Goal: Information Seeking & Learning: Get advice/opinions

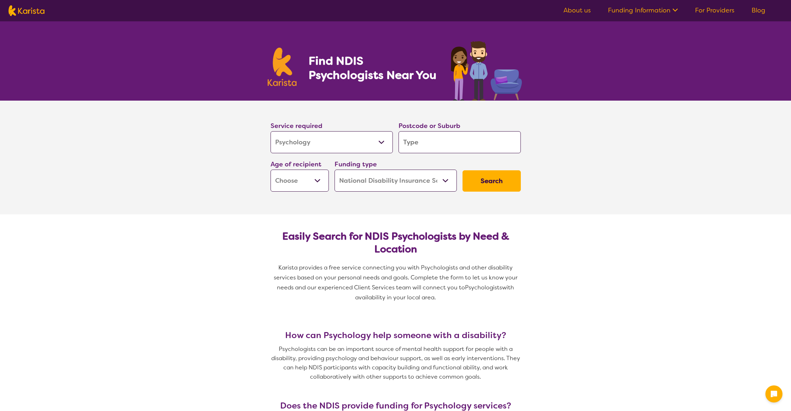
select select "Psychology"
select select "NDIS"
select select "Psychology"
select select "NDIS"
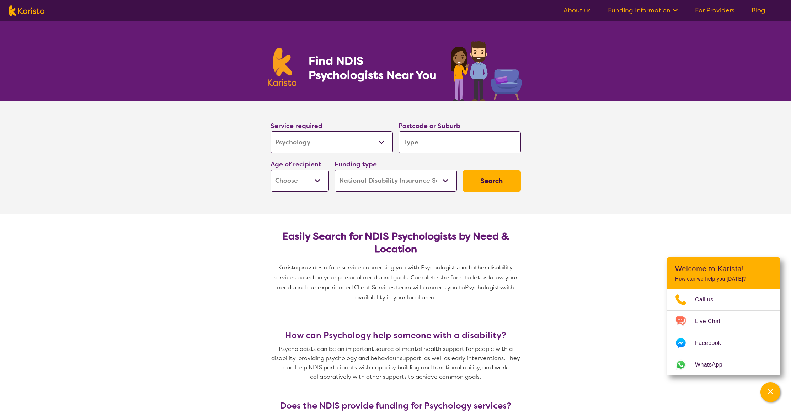
click at [424, 146] on input "search" at bounding box center [459, 142] width 122 height 22
type input "5"
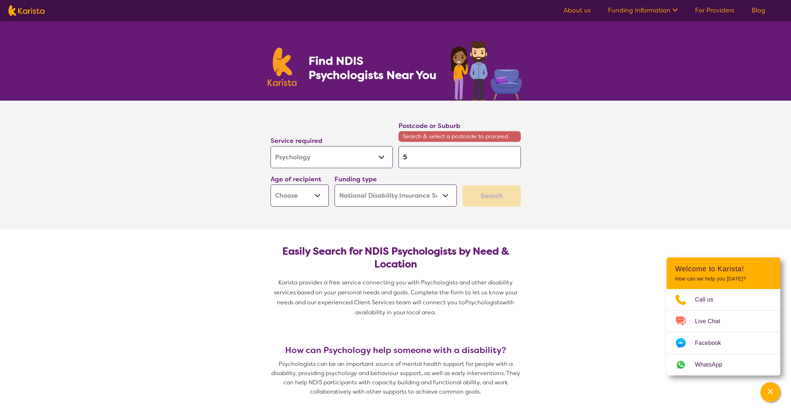
type input "51"
type input "510"
type input "5109"
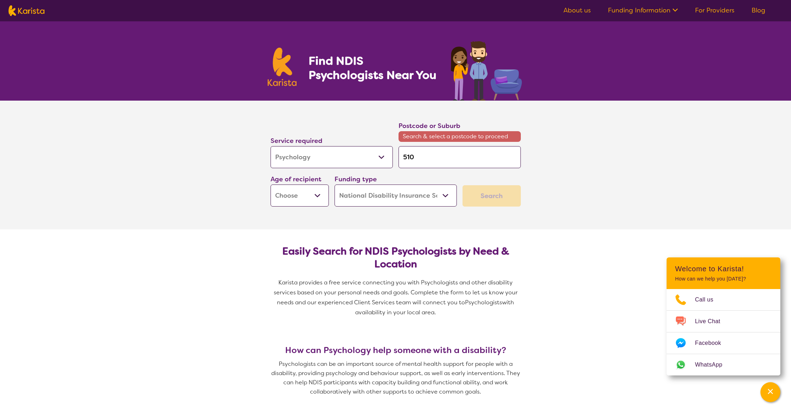
type input "5109"
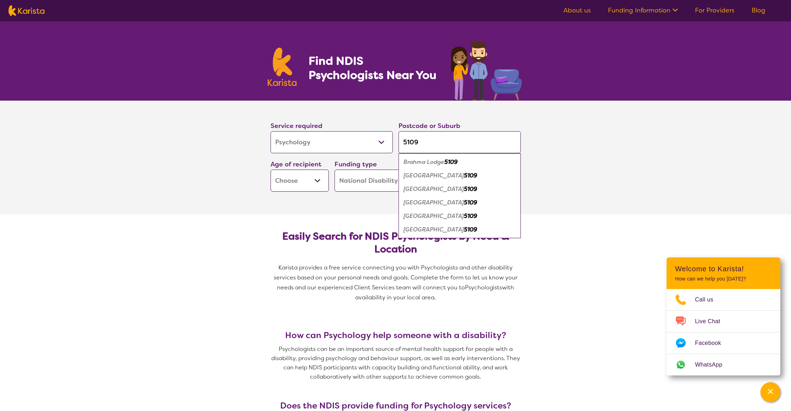
type input "5109"
click at [425, 214] on em "[GEOGRAPHIC_DATA]" at bounding box center [433, 215] width 60 height 7
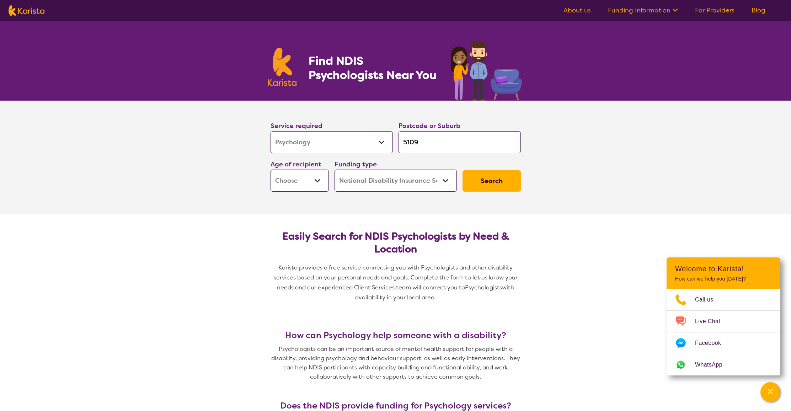
select select "AD"
click at [480, 180] on button "Search" at bounding box center [491, 180] width 58 height 21
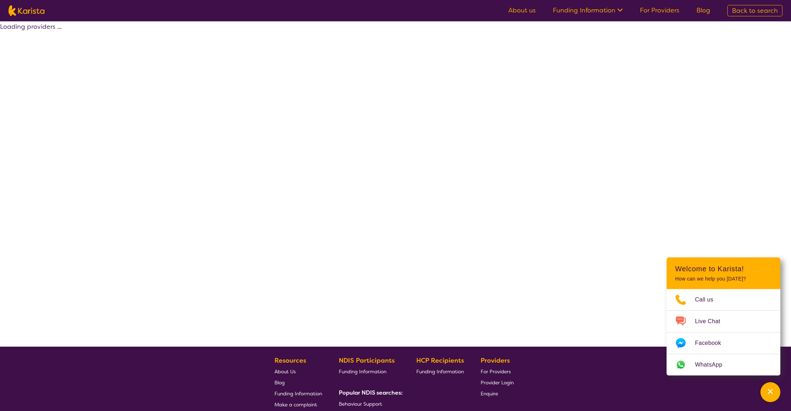
select select "by_score"
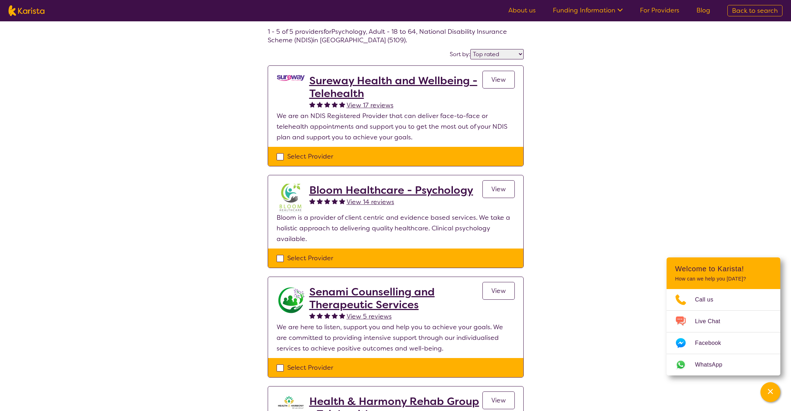
scroll to position [34, 0]
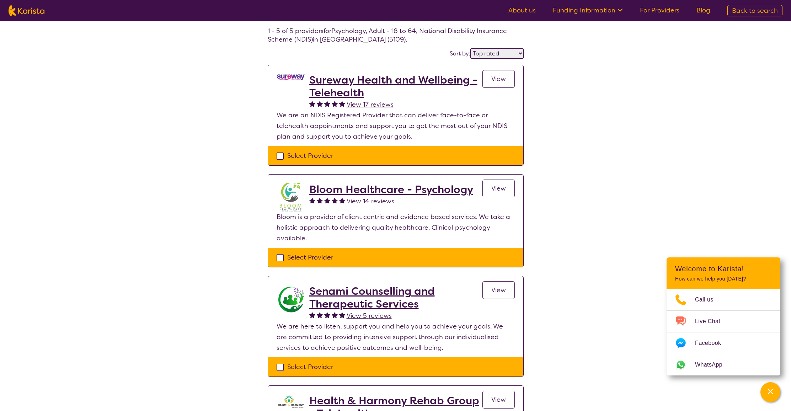
click at [493, 75] on span "View" at bounding box center [498, 79] width 15 height 9
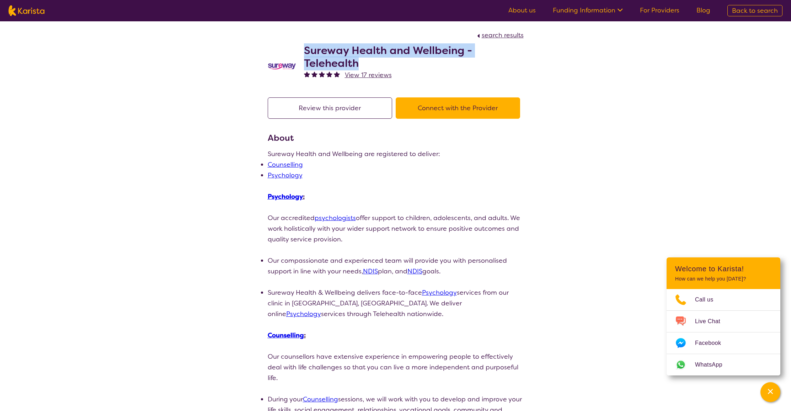
drag, startPoint x: 305, startPoint y: 49, endPoint x: 361, endPoint y: 65, distance: 58.0
click at [361, 65] on h2 "Sureway Health and Wellbeing - Telehealth" at bounding box center [414, 57] width 220 height 26
select select "by_score"
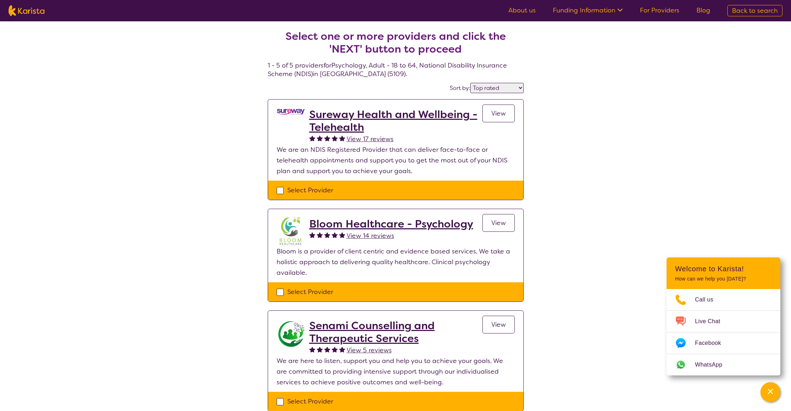
scroll to position [34, 0]
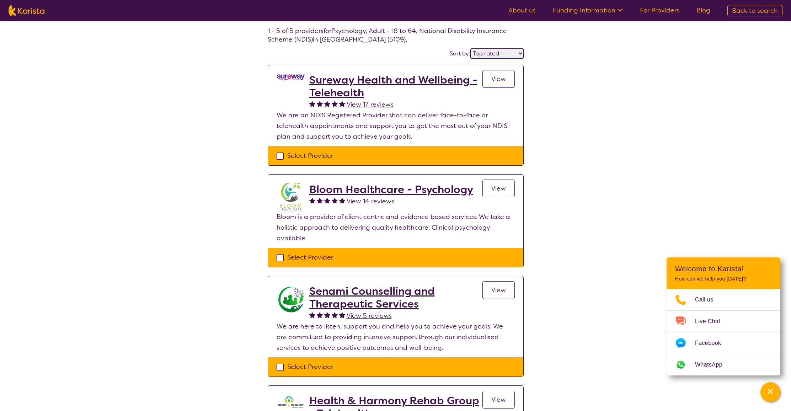
click at [502, 185] on span "View" at bounding box center [498, 188] width 15 height 9
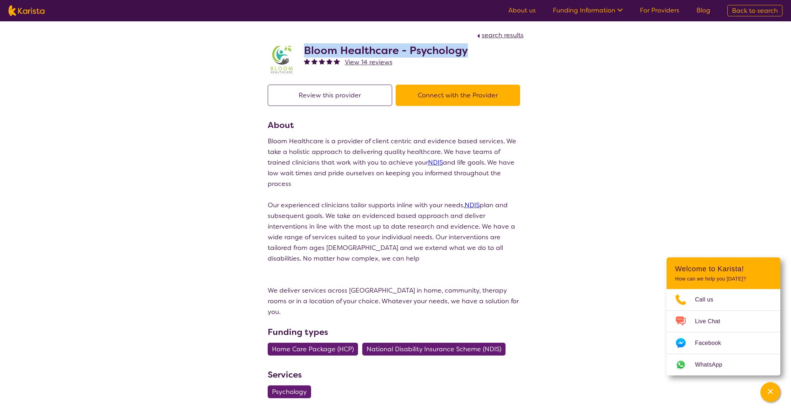
drag, startPoint x: 303, startPoint y: 50, endPoint x: 467, endPoint y: 54, distance: 163.8
click at [467, 54] on div "Bloom Healthcare - Psychology View 14 reviews" at bounding box center [396, 59] width 256 height 36
copy h2 "Bloom Healthcare - Psychology"
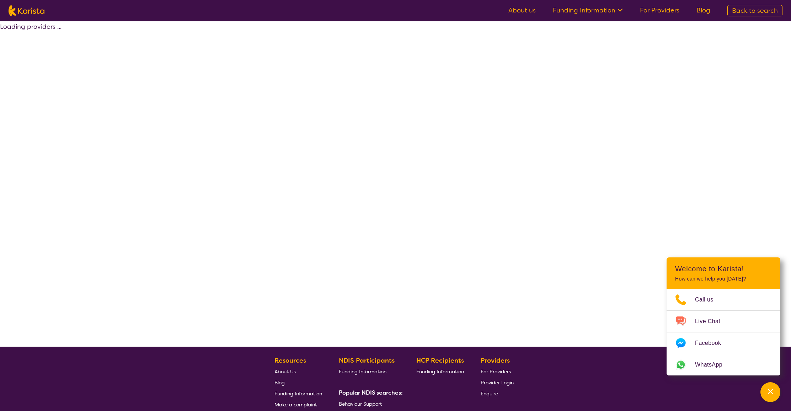
select select "by_score"
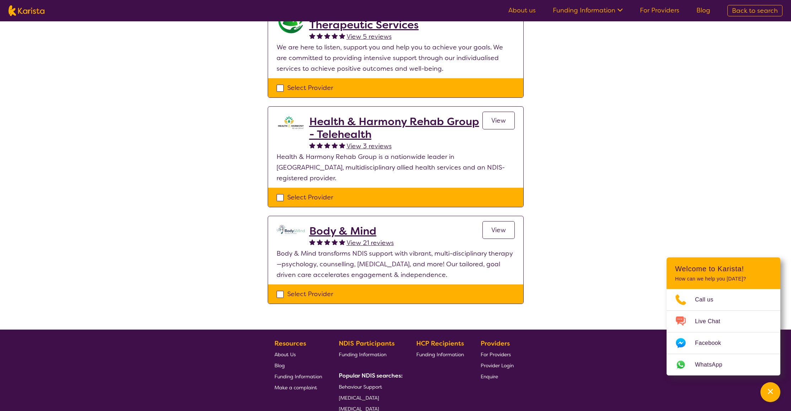
scroll to position [316, 0]
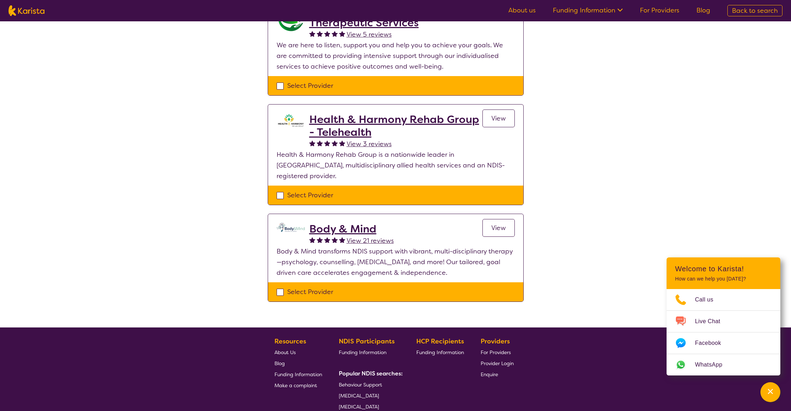
click at [483, 219] on link "View" at bounding box center [498, 228] width 32 height 18
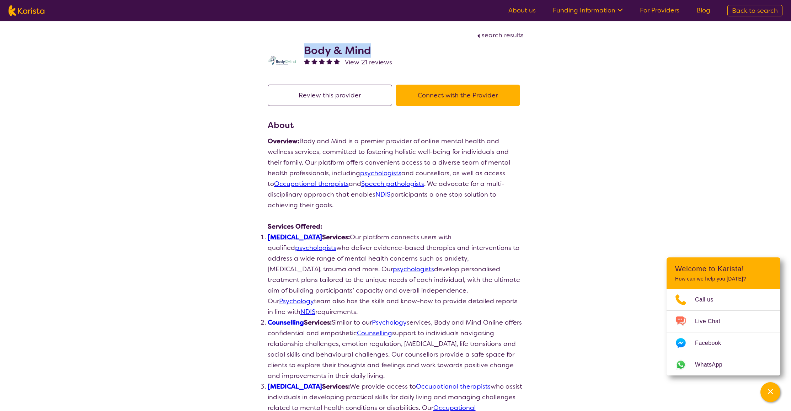
drag, startPoint x: 304, startPoint y: 49, endPoint x: 381, endPoint y: 54, distance: 76.6
click at [381, 54] on h2 "Body & Mind" at bounding box center [348, 50] width 88 height 13
copy h2 "Body & Mind"
select select "by_score"
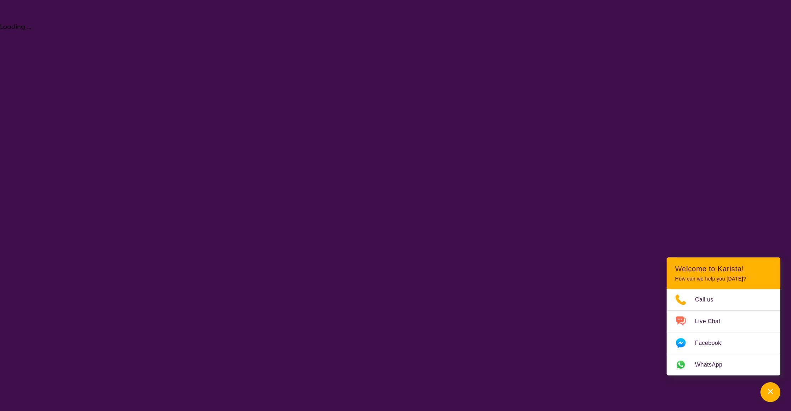
select select "Psychology"
select select "AD"
select select "NDIS"
select select "Psychology"
select select "AD"
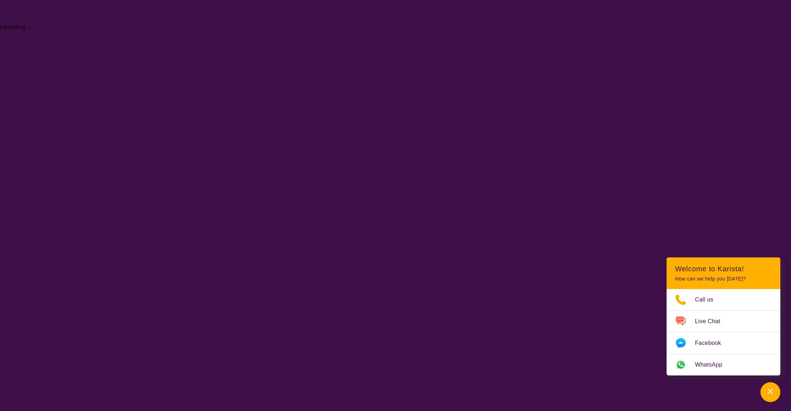
select select "NDIS"
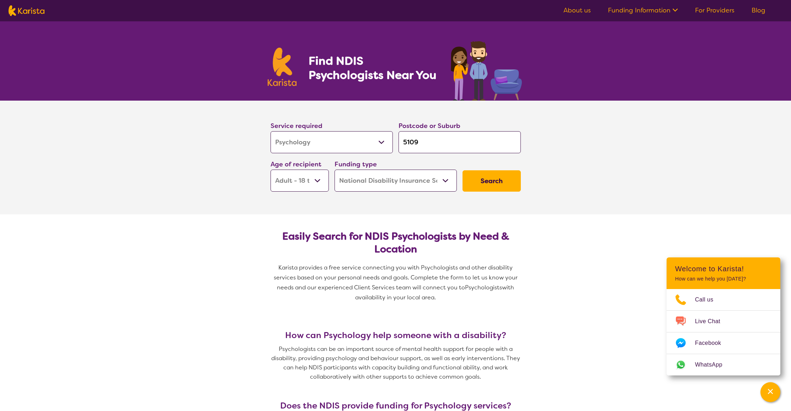
click at [422, 142] on input "5109" at bounding box center [459, 142] width 122 height 22
type input "510"
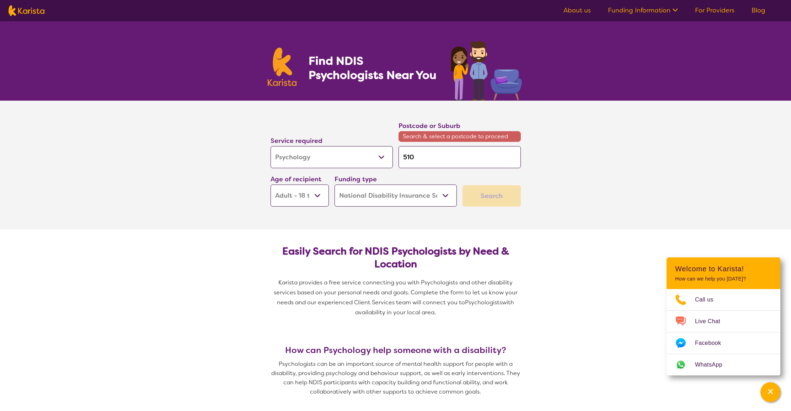
type input "51"
type input "5"
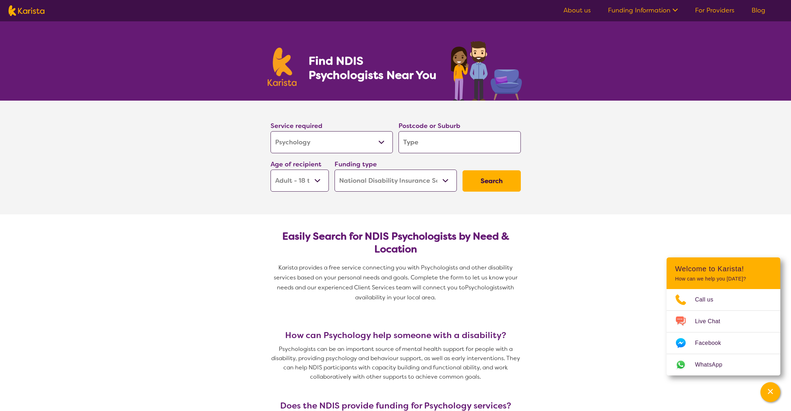
type input "s"
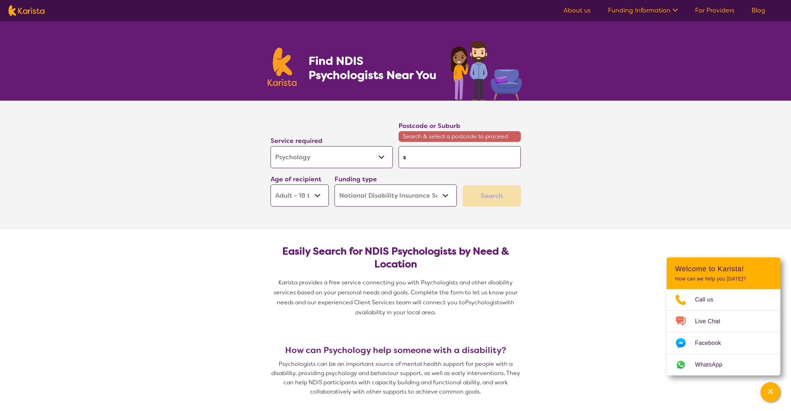
type input "sa"
type input "[PERSON_NAME]"
type input "sali"
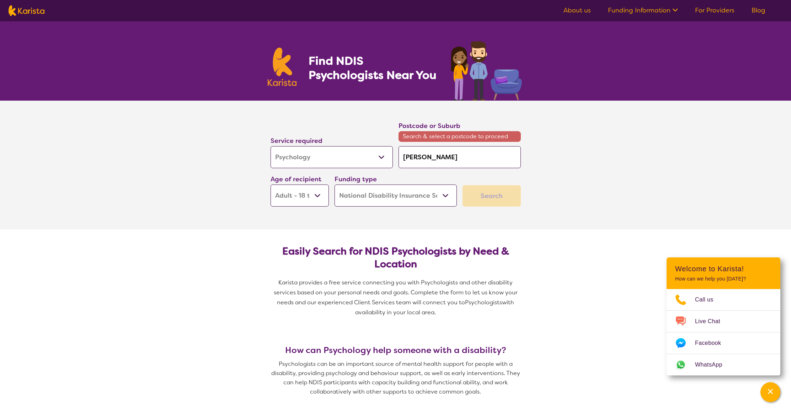
type input "sali"
type input "salis"
type input "salisb"
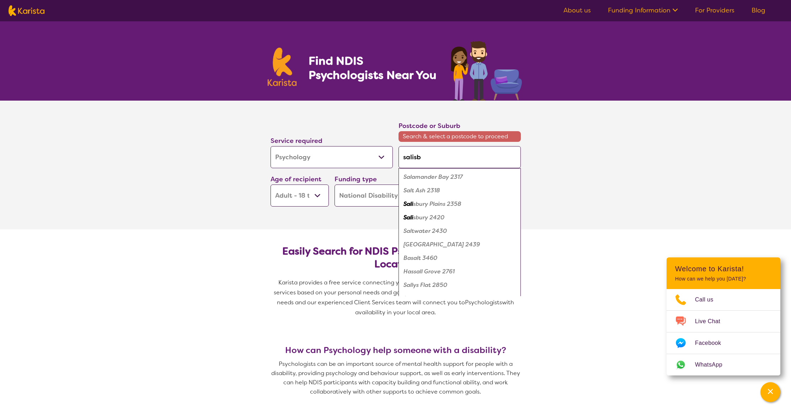
type input "salisbu"
type input "salisbur"
type input "salisbury"
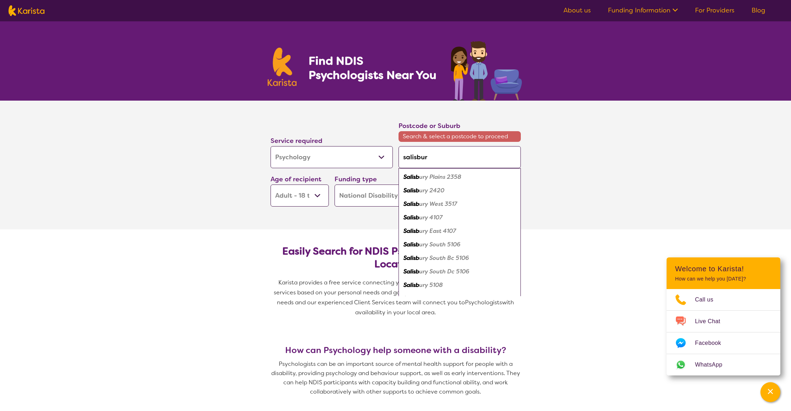
type input "salisbury"
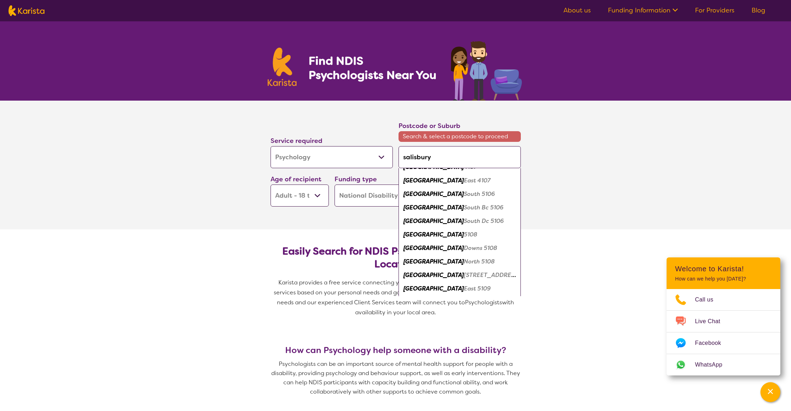
scroll to position [50, 0]
click at [455, 232] on div "Salisbury 5108" at bounding box center [459, 235] width 115 height 14
type input "5108"
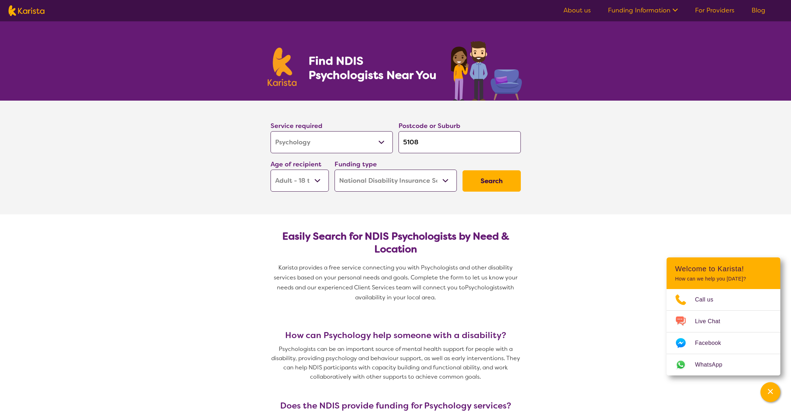
click at [496, 178] on button "Search" at bounding box center [491, 180] width 58 height 21
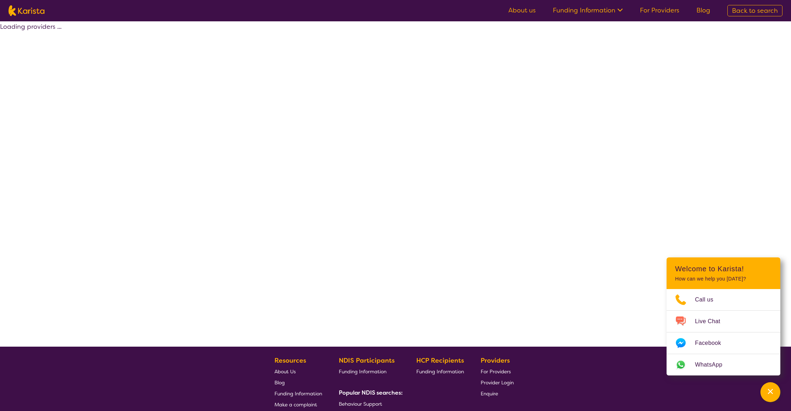
select select "by_score"
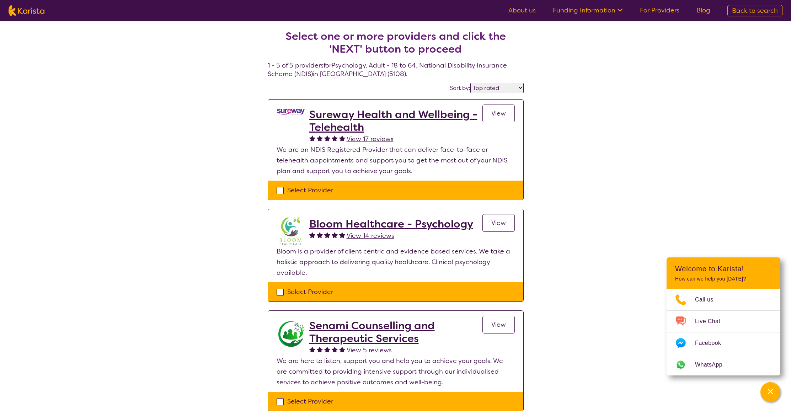
select select "Psychology"
select select "AD"
select select "NDIS"
select select "Psychology"
select select "AD"
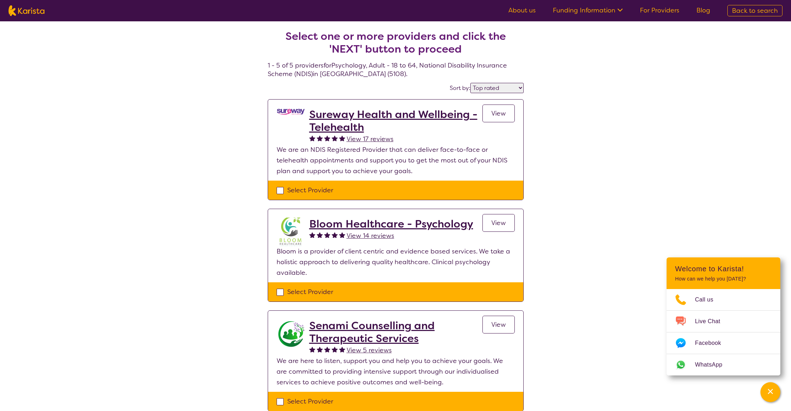
select select "NDIS"
